Goal: Task Accomplishment & Management: Use online tool/utility

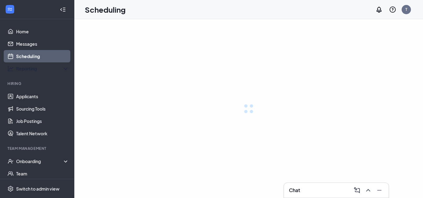
click at [36, 67] on div "Reporting" at bounding box center [42, 69] width 53 height 6
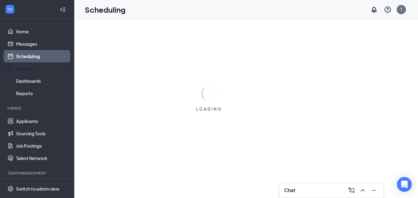
click at [35, 70] on div "Reporting" at bounding box center [42, 69] width 53 height 6
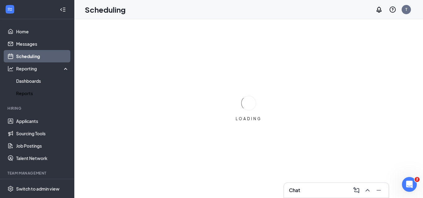
click at [32, 88] on link "Reports" at bounding box center [42, 93] width 53 height 12
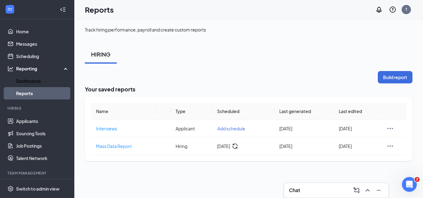
click at [41, 80] on link "Dashboards" at bounding box center [42, 81] width 53 height 12
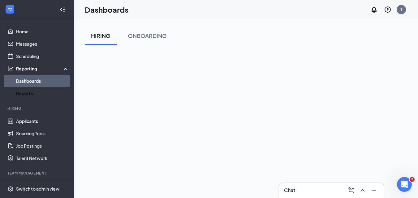
click at [39, 92] on link "Reports" at bounding box center [42, 93] width 53 height 12
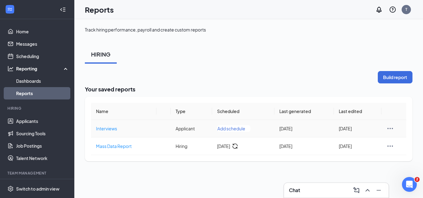
click at [109, 130] on span "Interviews" at bounding box center [106, 129] width 21 height 6
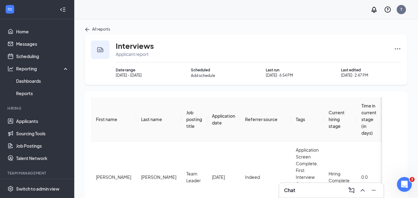
click at [398, 50] on icon "Ellipses" at bounding box center [397, 48] width 7 height 7
click at [372, 95] on span "Edit report" at bounding box center [372, 95] width 22 height 6
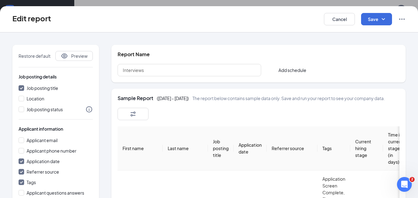
scroll to position [31, 0]
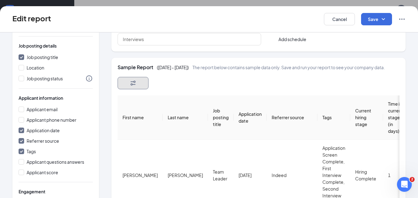
click at [123, 89] on button "button" at bounding box center [133, 83] width 31 height 12
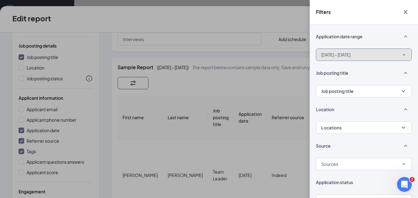
click at [384, 54] on button "Jul 1, 2025 - Jul 31, 2025" at bounding box center [364, 55] width 96 height 12
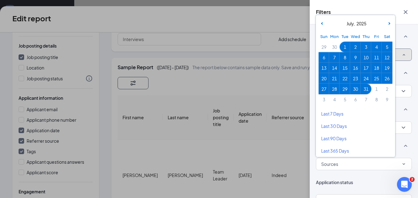
scroll to position [93, 0]
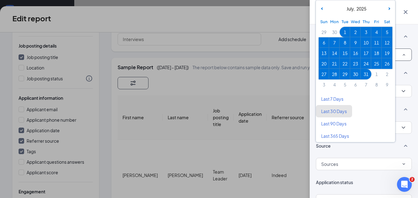
click at [335, 111] on span "Last 30 Days" at bounding box center [334, 111] width 26 height 6
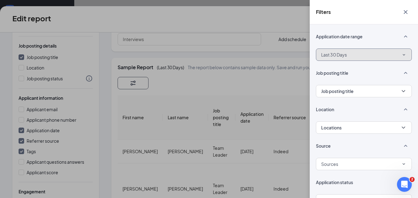
click at [359, 55] on button "Last 30 Days" at bounding box center [364, 55] width 96 height 12
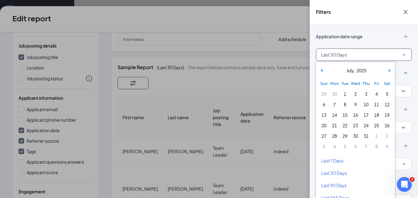
click at [390, 70] on icon at bounding box center [388, 70] width 2 height 2
click at [375, 91] on span "1" at bounding box center [376, 94] width 9 height 9
click at [325, 144] on span "31" at bounding box center [324, 146] width 9 height 9
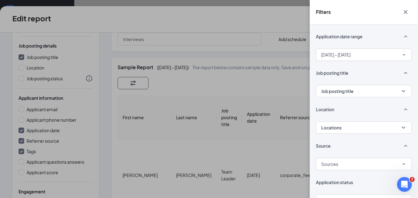
click at [406, 10] on icon "Cross" at bounding box center [405, 11] width 7 height 7
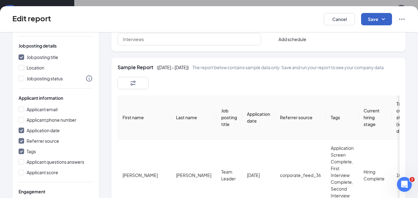
click at [371, 21] on button "Save" at bounding box center [376, 19] width 31 height 12
click at [382, 47] on div "Save and run report" at bounding box center [385, 50] width 49 height 14
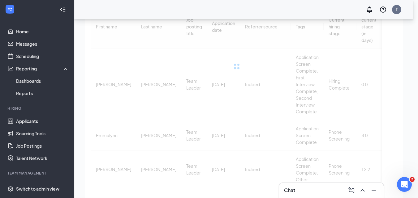
checkbox input "false"
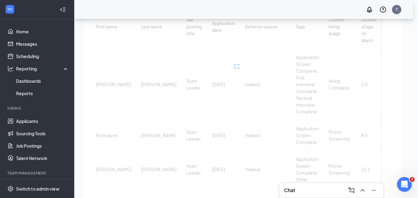
checkbox input "false"
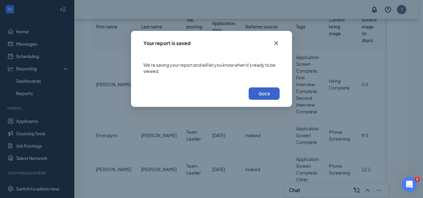
click at [267, 94] on button "Got it" at bounding box center [263, 94] width 31 height 12
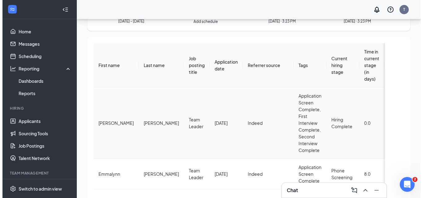
scroll to position [0, 0]
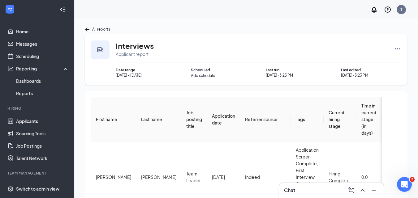
click at [86, 28] on icon "ArrowLeft" at bounding box center [87, 29] width 5 height 5
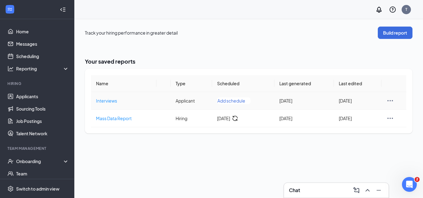
click at [105, 101] on span "Interviews" at bounding box center [106, 101] width 21 height 6
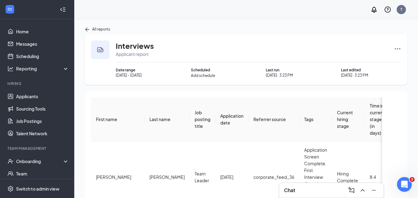
click at [397, 49] on icon "Ellipses" at bounding box center [397, 48] width 7 height 7
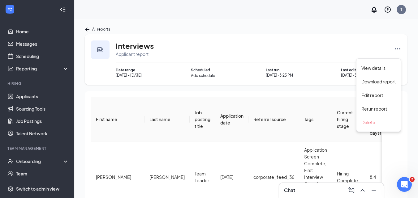
click at [370, 84] on span "Download report" at bounding box center [378, 82] width 34 height 6
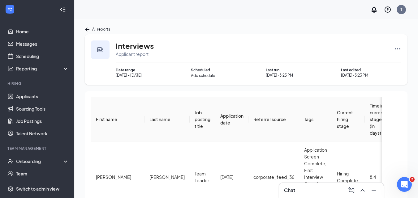
click at [397, 47] on icon "Ellipses" at bounding box center [397, 48] width 7 height 7
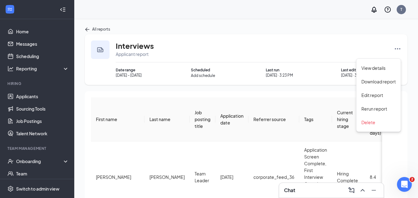
click at [379, 80] on span "Download report" at bounding box center [378, 82] width 34 height 6
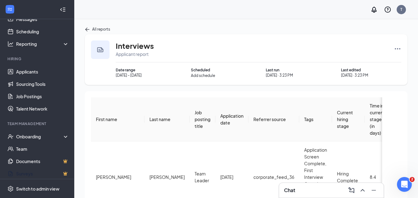
scroll to position [28, 0]
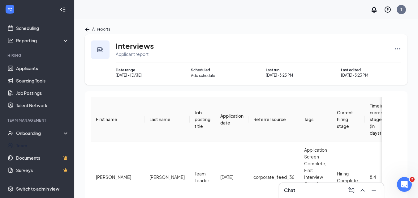
click at [25, 144] on link "Team" at bounding box center [42, 146] width 53 height 12
